Goal: Transaction & Acquisition: Obtain resource

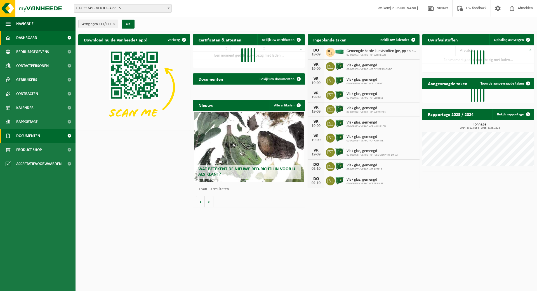
click at [35, 135] on span "Documenten" at bounding box center [28, 136] width 24 height 14
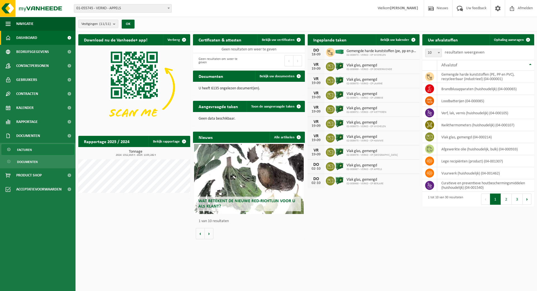
click at [26, 147] on span "Facturen" at bounding box center [24, 149] width 15 height 11
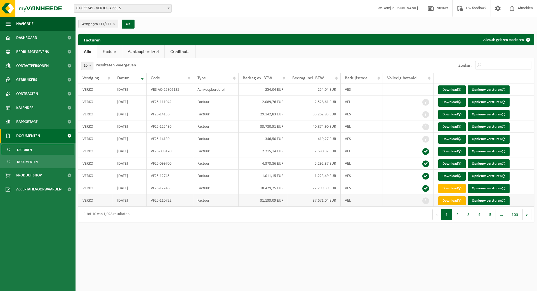
click at [447, 201] on link "Download" at bounding box center [451, 200] width 27 height 9
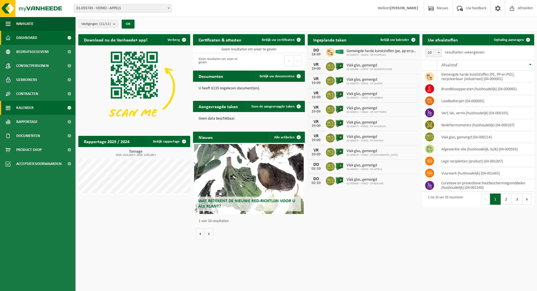
click at [28, 109] on span "Kalender" at bounding box center [24, 108] width 17 height 14
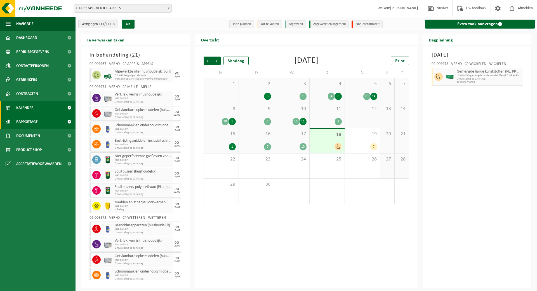
click at [26, 119] on span "Rapportage" at bounding box center [27, 122] width 22 height 14
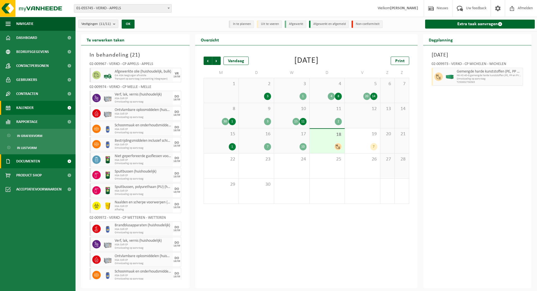
click at [27, 161] on span "Documenten" at bounding box center [28, 161] width 24 height 14
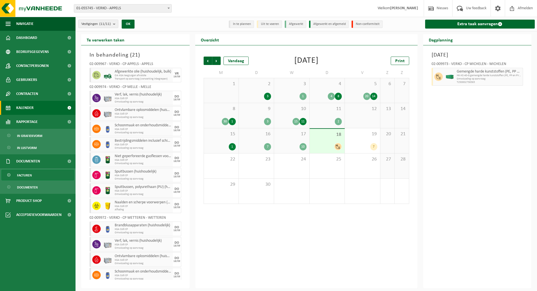
click at [28, 176] on span "Facturen" at bounding box center [24, 175] width 15 height 11
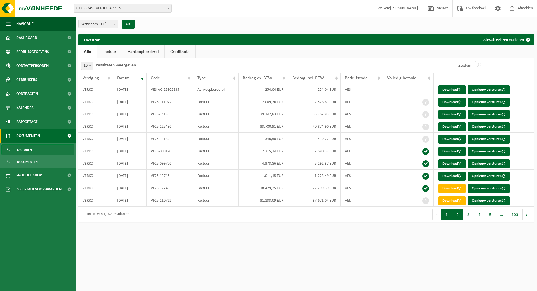
click at [457, 215] on button "2" at bounding box center [457, 214] width 11 height 11
